Goal: Feedback & Contribution: Contribute content

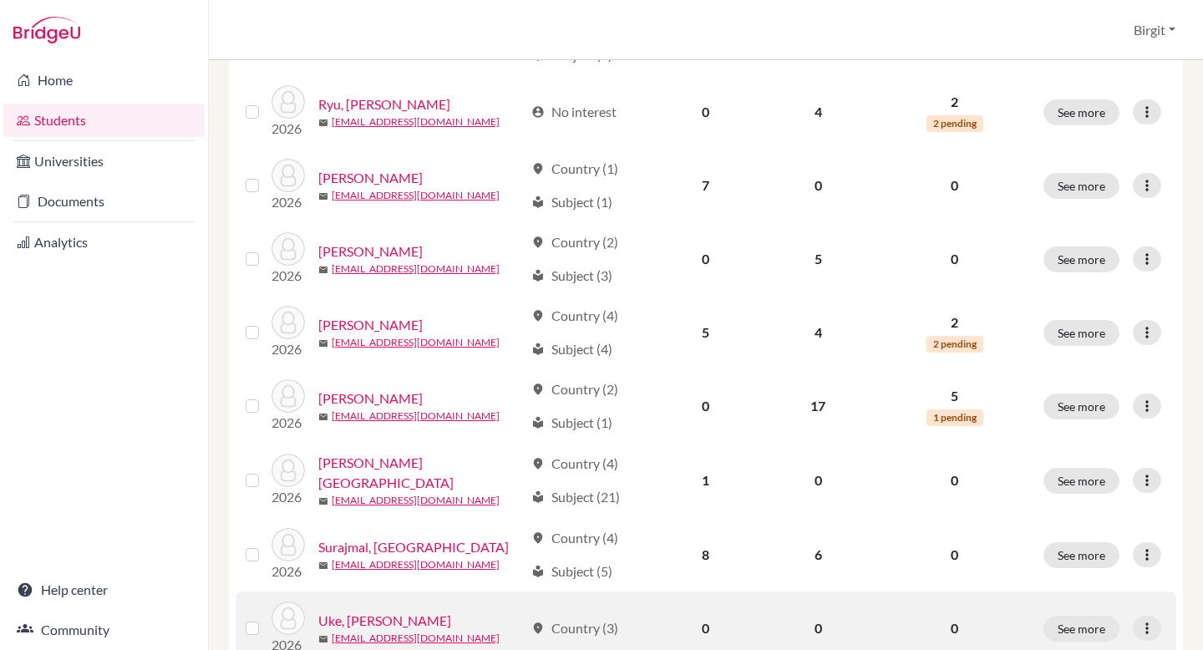
scroll to position [1262, 0]
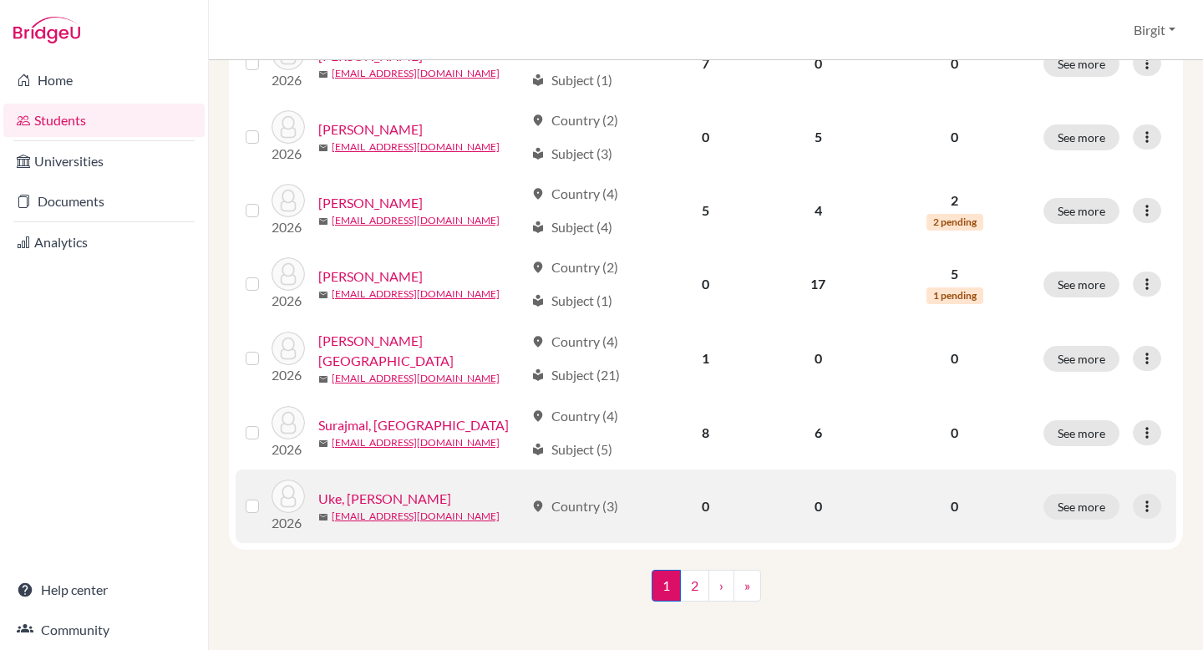
click at [373, 492] on link "Uke, [PERSON_NAME]" at bounding box center [384, 499] width 133 height 20
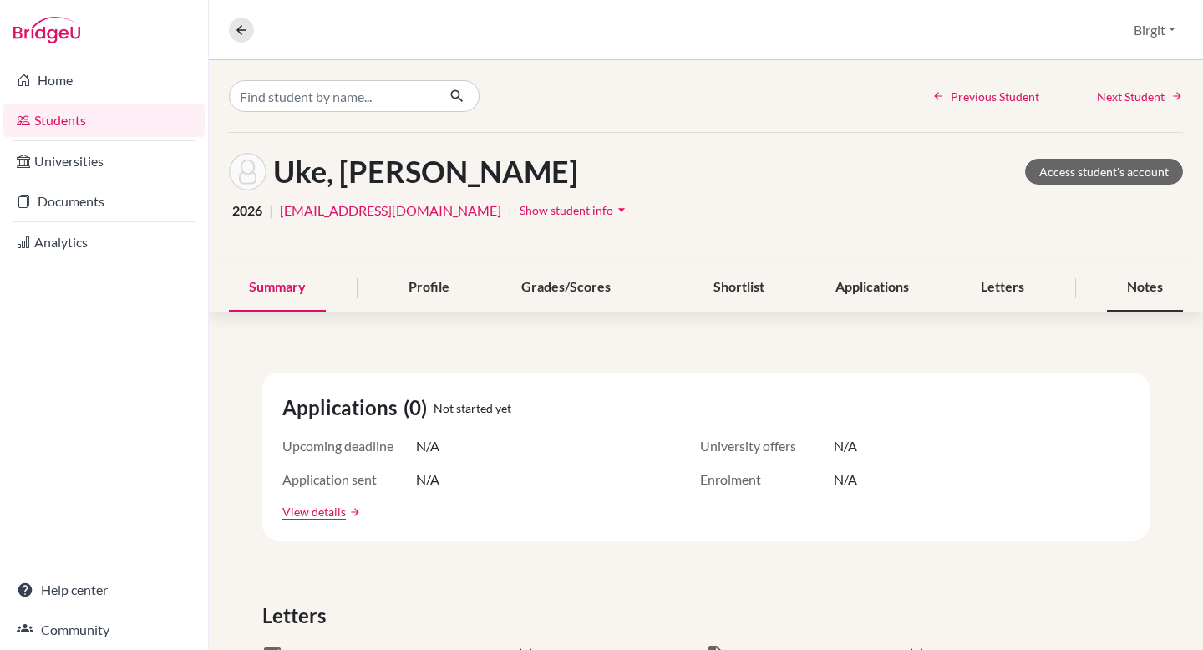
click at [1135, 281] on div "Notes" at bounding box center [1145, 287] width 76 height 49
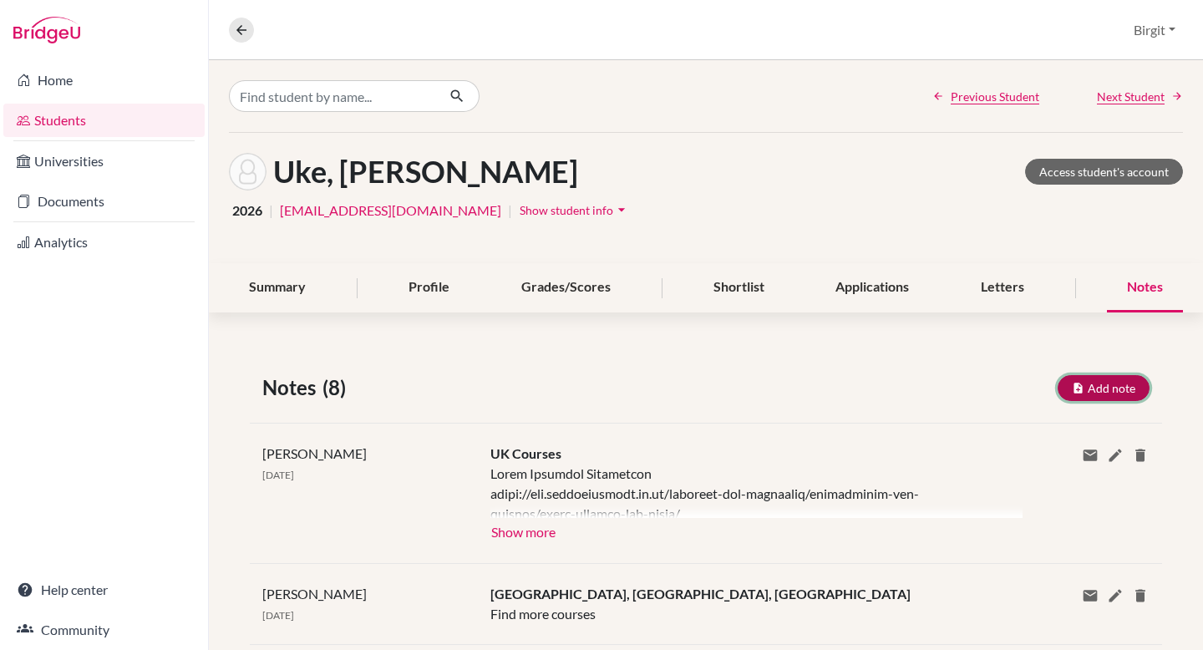
click at [1102, 391] on button "Add note" at bounding box center [1104, 388] width 92 height 26
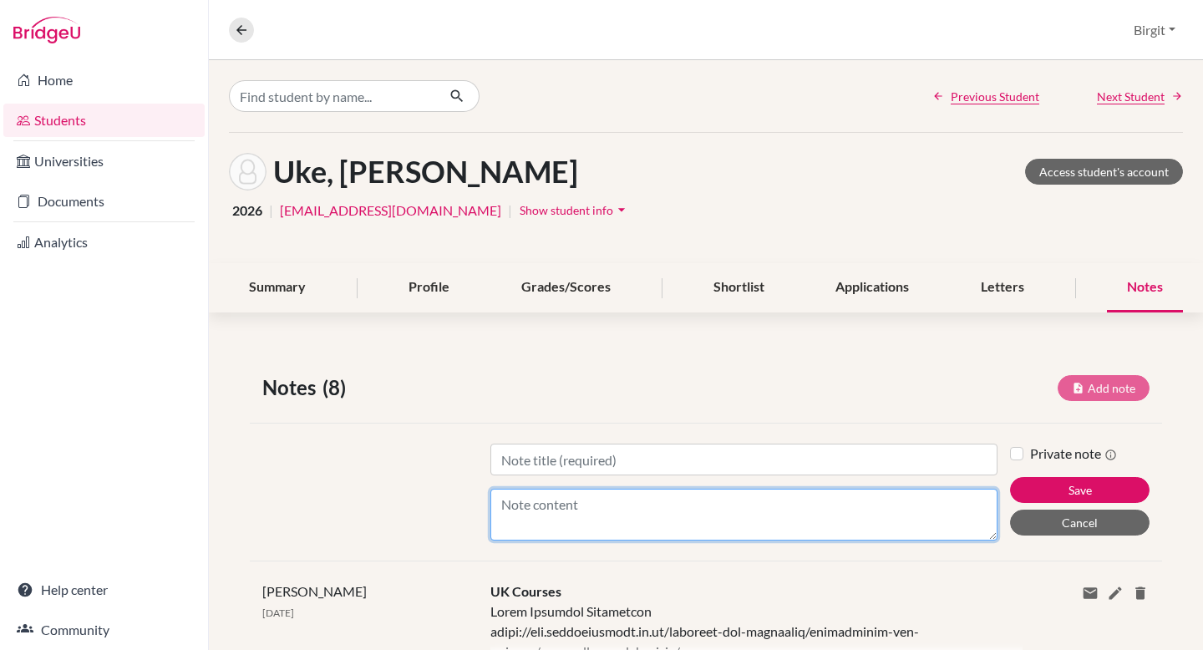
click at [552, 509] on textarea "Content" at bounding box center [744, 515] width 507 height 52
paste textarea "Warwick- french and history, french and film Reading- history, theatre and perf…"
click at [572, 518] on textarea "Warwick- french and history, french and film Reading- history, theatre and perf…" at bounding box center [744, 515] width 507 height 52
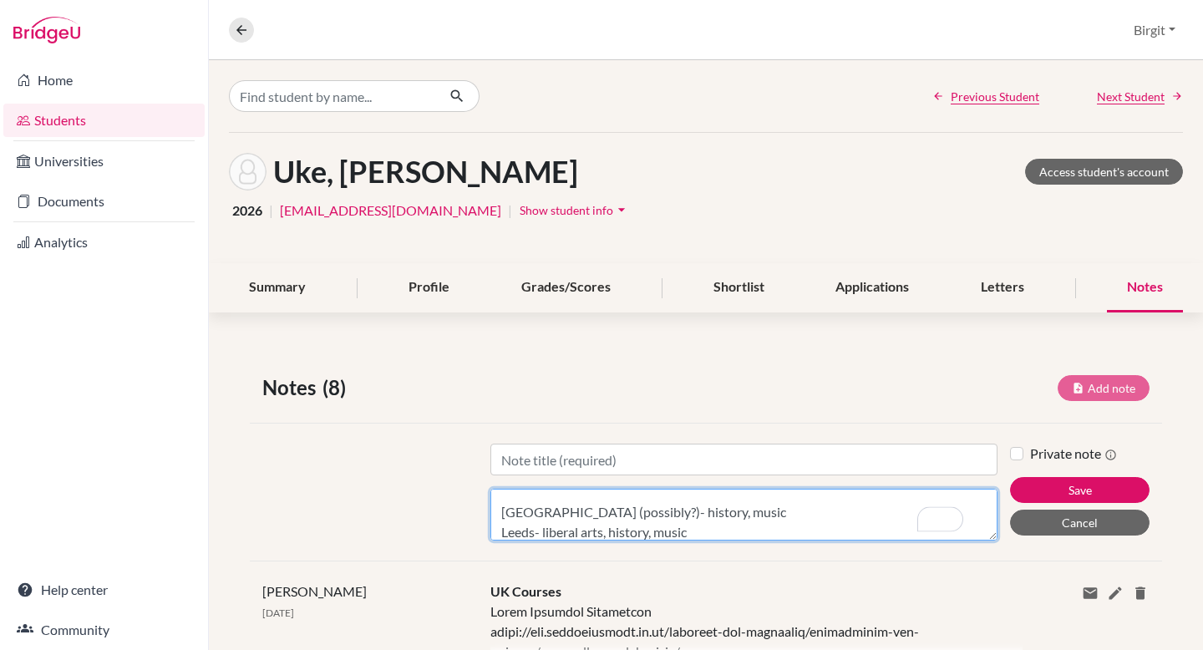
drag, startPoint x: 502, startPoint y: 511, endPoint x: 501, endPoint y: 524, distance: 12.6
click at [501, 524] on textarea "Warwick- french and history, french and film Reading- history, theatre and perf…" at bounding box center [744, 515] width 507 height 52
click at [502, 511] on textarea "Warwick- french and history, french and film Reading- history, theatre and perf…" at bounding box center [744, 515] width 507 height 52
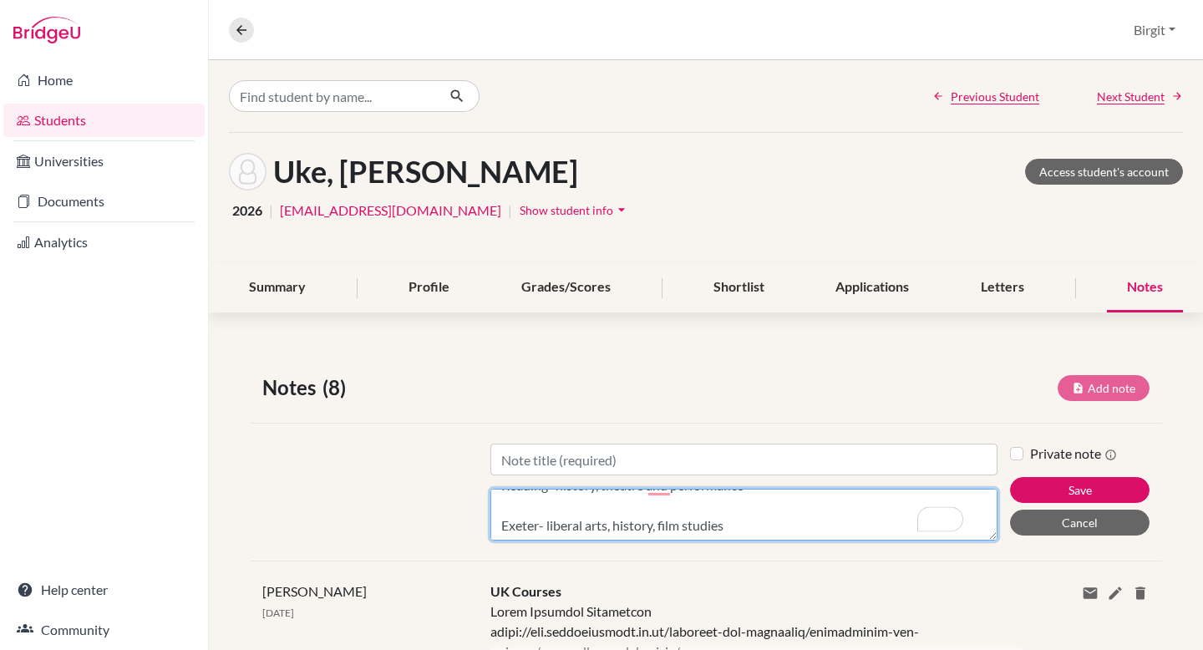
click at [496, 523] on textarea "Warwick- french and history, french and film Reading- history, theatre and perf…" at bounding box center [744, 515] width 507 height 52
click at [502, 522] on textarea "Warwick- french and history, french and film Reading- history, theatre and perf…" at bounding box center [744, 515] width 507 height 52
type textarea "Warwick- french and history, french and film Reading- history, theatre and perf…"
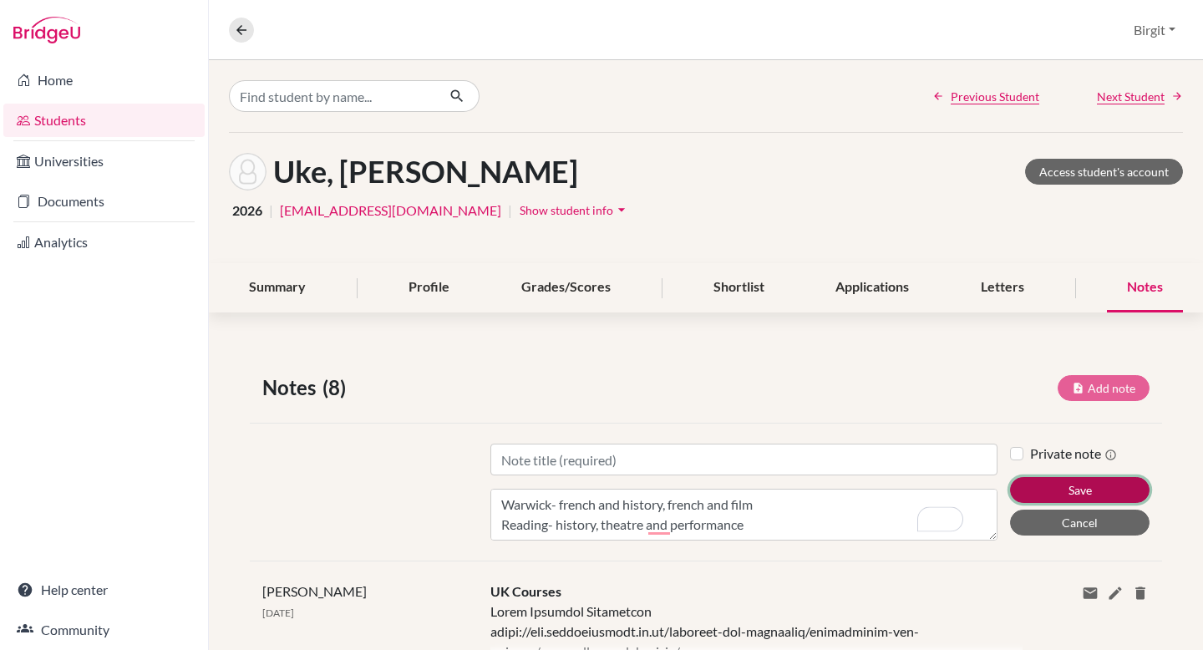
click at [1045, 486] on button "Save" at bounding box center [1080, 490] width 140 height 26
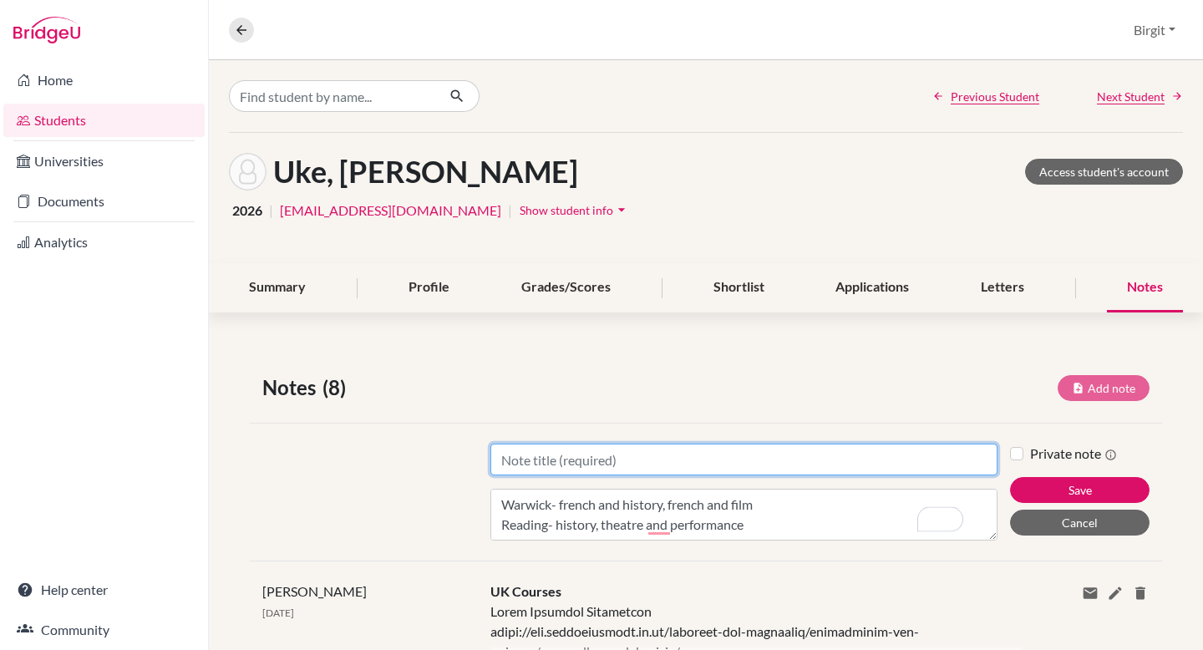
click at [872, 462] on input "Title" at bounding box center [744, 460] width 507 height 32
type input "UK Universities"
click at [1010, 477] on button "Save" at bounding box center [1080, 490] width 140 height 26
type input "UK Universities"
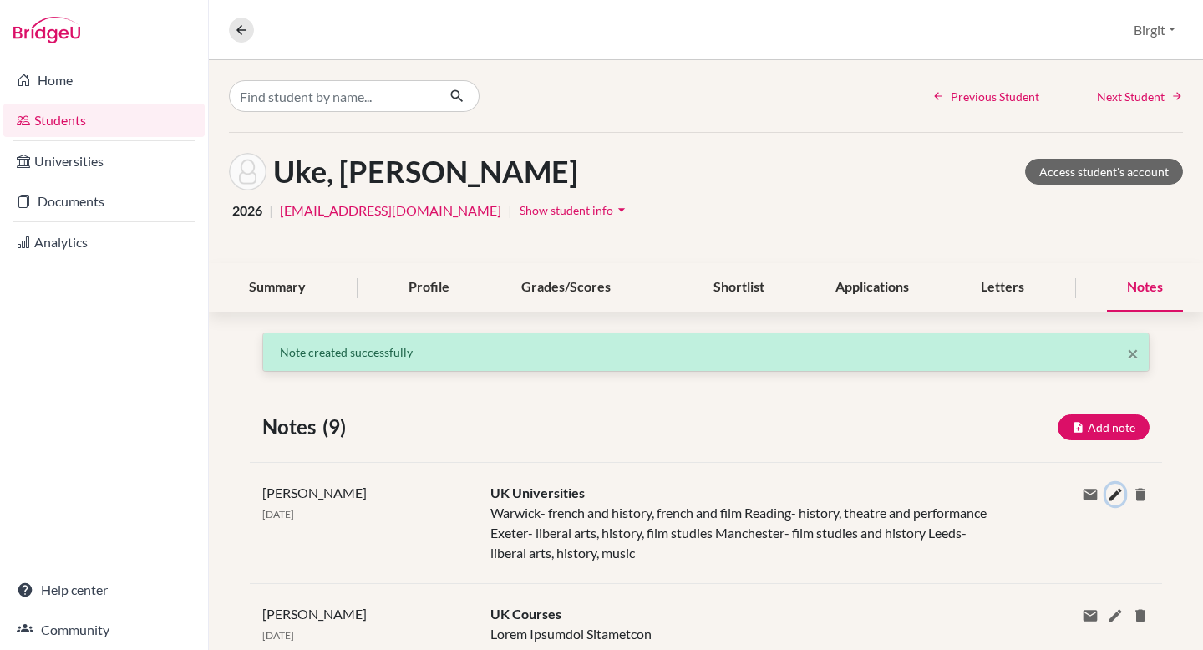
click at [1107, 495] on icon at bounding box center [1115, 494] width 17 height 17
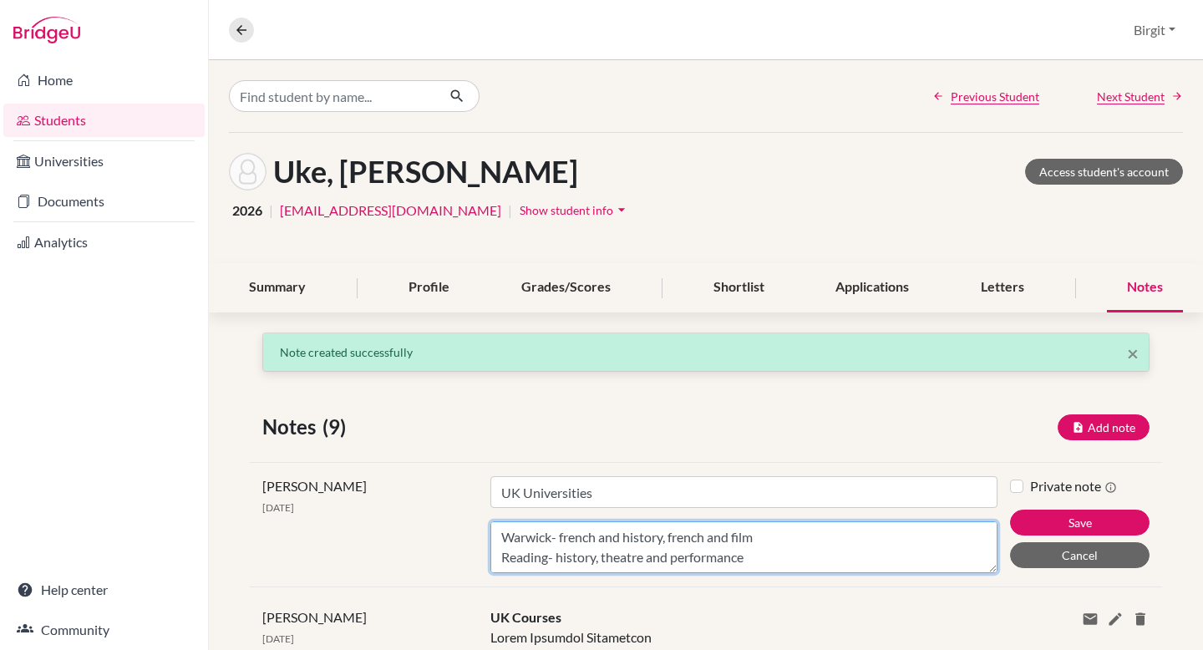
click at [780, 537] on textarea "Warwick- french and history, french and film Reading- history, theatre and perf…" at bounding box center [744, 547] width 507 height 52
click at [766, 540] on textarea "Warwick- french and history, french and film Reading- history, theatre and perf…" at bounding box center [744, 547] width 507 height 52
click at [768, 551] on textarea "Warwick- french and history, french and film Reading- history, theatre and perf…" at bounding box center [744, 547] width 507 height 52
click at [725, 547] on textarea "Warwick- french and history, french and film Reading- history, theatre and perf…" at bounding box center [744, 547] width 507 height 52
click at [686, 552] on textarea "Warwick- french and history, french and film Reading- history, theatre and perf…" at bounding box center [744, 547] width 507 height 52
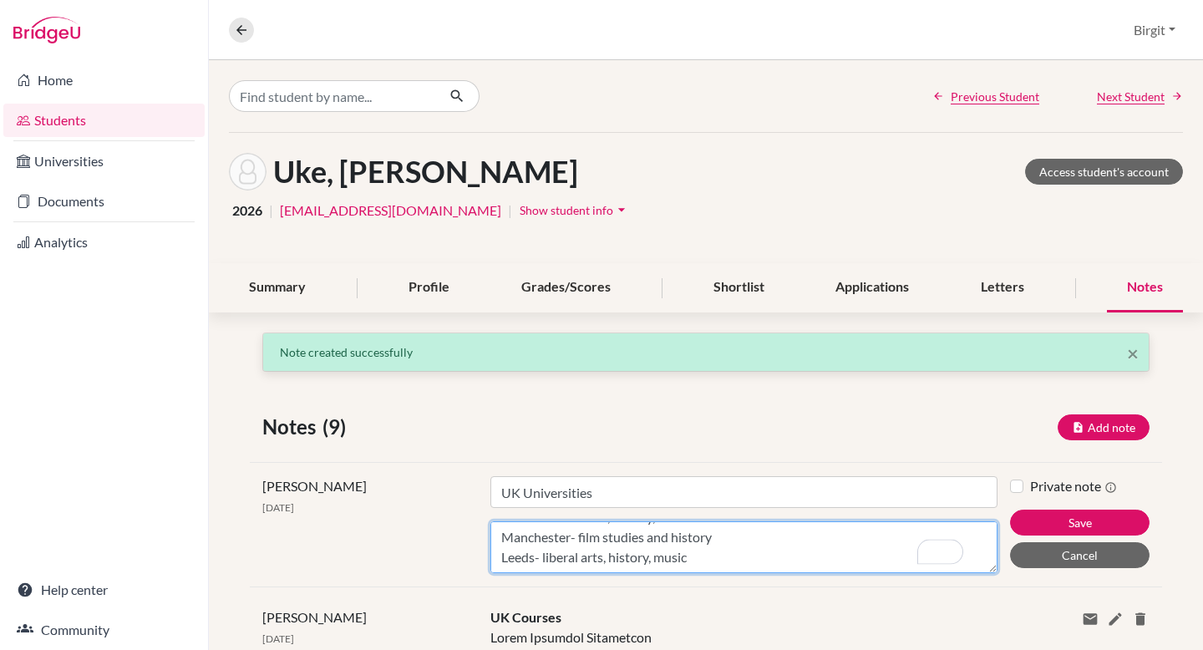
type textarea "Warwick- french and history, french and film Reading- history, theatre and perf…"
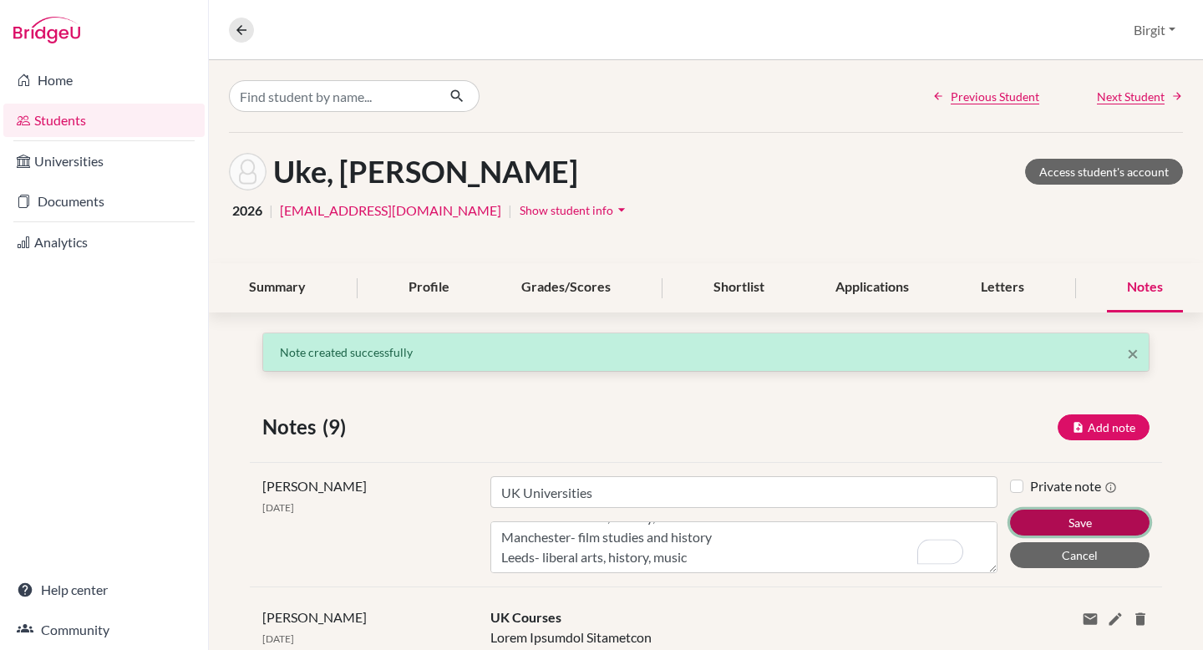
click at [1056, 521] on button "Save" at bounding box center [1080, 523] width 140 height 26
